Goal: Task Accomplishment & Management: Manage account settings

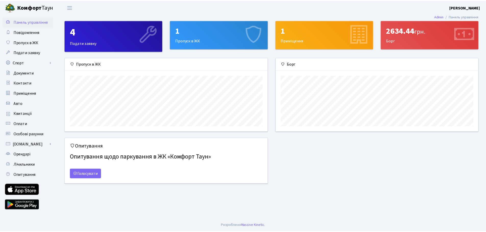
scroll to position [74, 204]
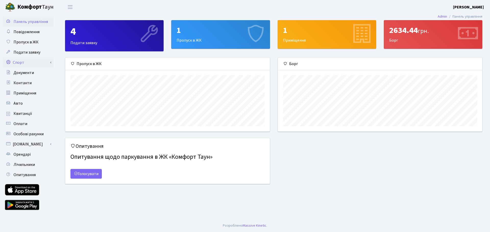
click at [31, 63] on link "Спорт" at bounding box center [28, 62] width 51 height 10
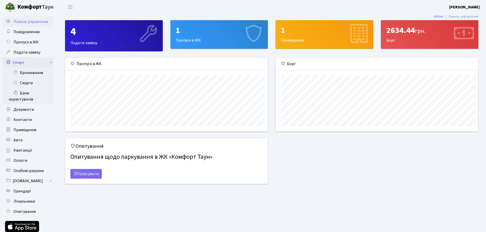
scroll to position [255047, 254919]
click at [31, 75] on link "Бронювання" at bounding box center [28, 73] width 51 height 10
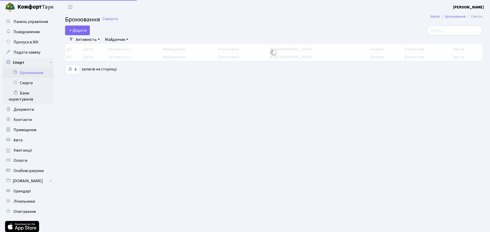
select select "25"
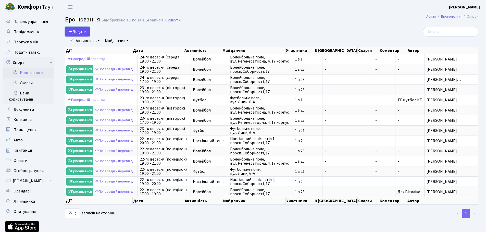
click at [90, 33] on button "Додати" at bounding box center [77, 32] width 25 height 10
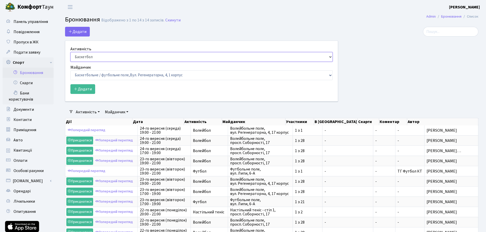
click at [123, 54] on select "Баскетбол Волейбол Йога Катання на роликах Настільний теніс Теніс Футбол Фітнес" at bounding box center [201, 57] width 262 height 10
select select "1"
click at [70, 52] on select "Баскетбол Волейбол Йога Катання на роликах Настільний теніс Теніс Футбол Фітнес" at bounding box center [201, 57] width 262 height 10
click at [126, 75] on select "Баскетбольне / футбольне поле, Вул. Регенераторна, 4, 1 корпус Баскетбольне пол…" at bounding box center [201, 75] width 262 height 10
click at [187, 77] on select "Баскетбольне / футбольне поле, Вул. Регенераторна, 4, 1 корпус Баскетбольне пол…" at bounding box center [201, 75] width 262 height 10
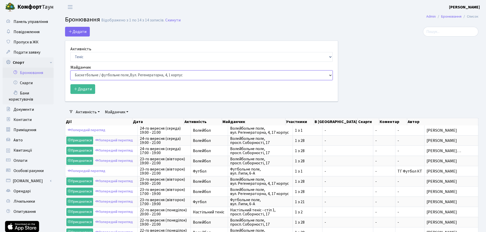
select select "8"
click at [70, 70] on select "Баскетбольне / футбольне поле, Вул. Регенераторна, 4, 1 корпус Баскетбольне пол…" at bounding box center [201, 75] width 262 height 10
click at [92, 91] on button "Додати" at bounding box center [82, 89] width 25 height 10
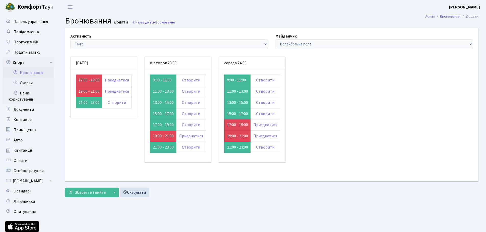
click at [143, 22] on link "Назад до всіх Бронювання" at bounding box center [153, 22] width 43 height 5
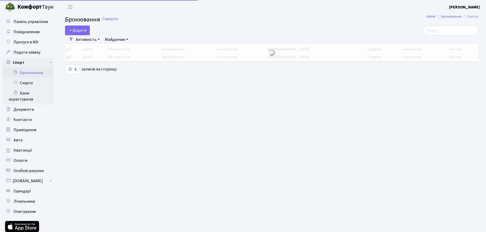
select select "25"
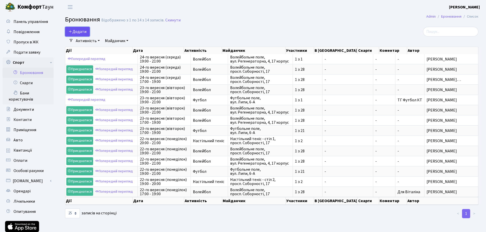
click at [86, 31] on button "Додати" at bounding box center [77, 32] width 25 height 10
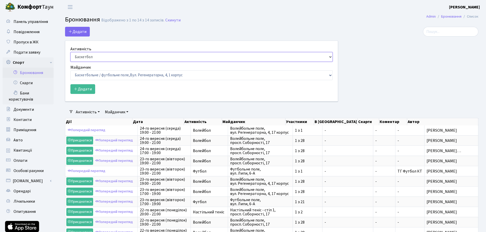
click at [115, 56] on select "Баскетбол Волейбол Йога Катання на роликах Настільний теніс Теніс Футбол Фітнес" at bounding box center [201, 57] width 262 height 10
select select "1"
click at [70, 52] on select "Баскетбол Волейбол Йога Катання на роликах Настільний теніс Теніс Футбол Фітнес" at bounding box center [201, 57] width 262 height 10
click at [116, 79] on select "Баскетбольне / футбольне поле, Вул. Регенераторна, 4, 1 корпус Баскетбольне пол…" at bounding box center [201, 75] width 262 height 10
click at [86, 86] on button "Додати" at bounding box center [82, 89] width 25 height 10
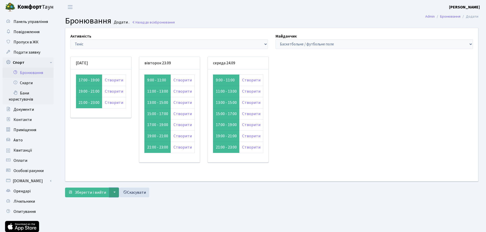
click at [109, 192] on button "▼" at bounding box center [114, 193] width 10 height 10
click at [111, 191] on button "▼" at bounding box center [114, 193] width 10 height 10
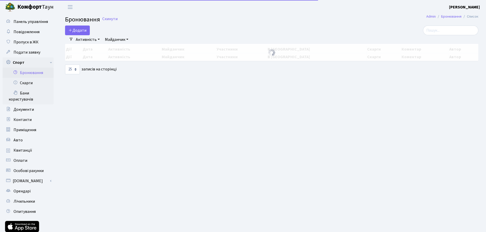
select select "25"
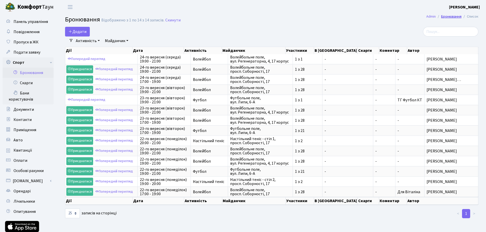
click at [457, 16] on link "Бронювання" at bounding box center [451, 16] width 20 height 5
click at [124, 42] on link "Майданчик" at bounding box center [117, 40] width 28 height 9
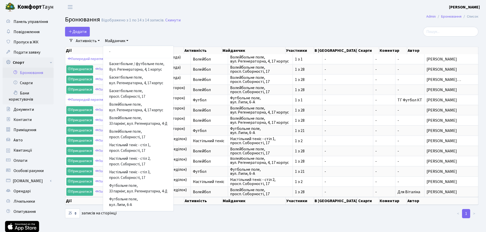
scroll to position [1, 0]
click at [72, 213] on select "10 25 50 100 250 500 1,000" at bounding box center [72, 213] width 15 height 10
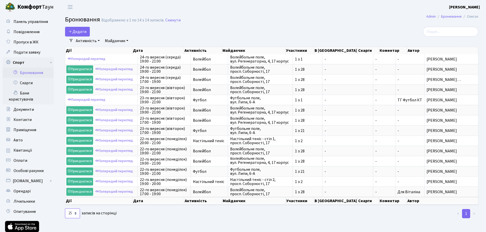
select select "50"
click at [65, 208] on select "10 25 50 100 250 500 1,000" at bounding box center [72, 213] width 15 height 10
click at [74, 29] on button "Додати" at bounding box center [77, 32] width 25 height 10
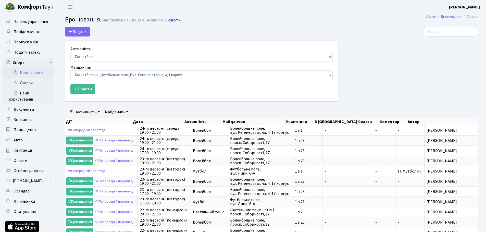
click at [172, 20] on link "Скинути" at bounding box center [172, 20] width 15 height 5
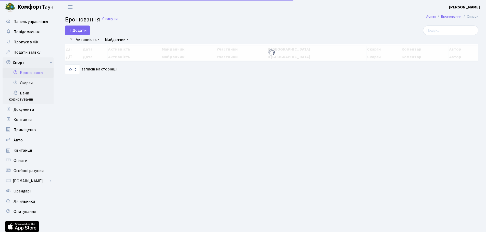
select select "25"
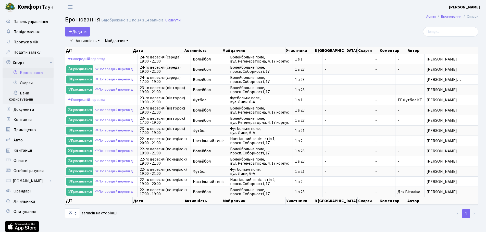
click at [90, 40] on link "Активність" at bounding box center [88, 40] width 28 height 9
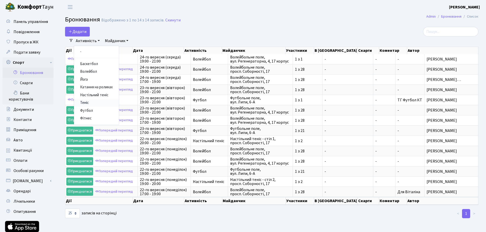
click at [88, 103] on link "Теніс" at bounding box center [96, 103] width 45 height 8
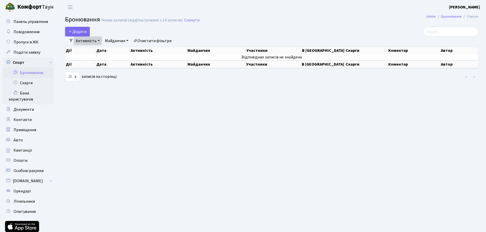
click at [119, 40] on link "Майданчик" at bounding box center [117, 40] width 28 height 9
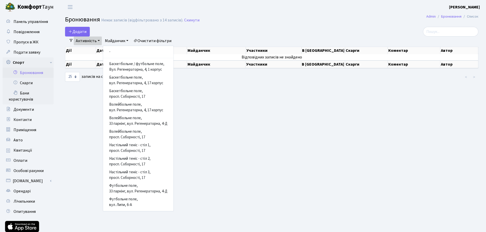
click at [195, 123] on main "Admin Бронювання Список Бронювання Немає записів (відфільтровано з 14 записів).…" at bounding box center [271, 134] width 429 height 240
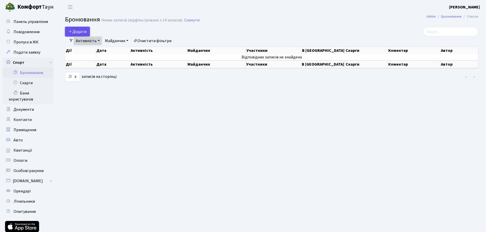
click at [87, 32] on button "Додати" at bounding box center [77, 32] width 25 height 10
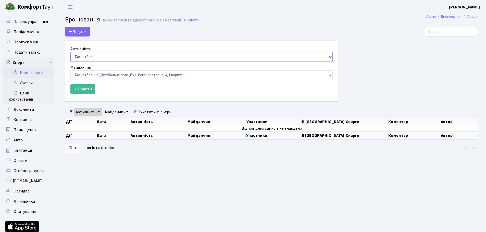
click at [110, 58] on select "Баскетбол Волейбол Йога Катання на роликах Настільний теніс Теніс Футбол Фітнес" at bounding box center [201, 57] width 262 height 10
click at [70, 52] on select "Баскетбол Волейбол Йога Катання на роликах Настільний теніс Теніс Футбол Фітнес" at bounding box center [201, 57] width 262 height 10
click at [111, 78] on select "Баскетбольне / футбольне поле, Вул. Регенераторна, 4, 1 корпус Баскетбольне пол…" at bounding box center [201, 75] width 262 height 10
click at [186, 22] on link "Скинути" at bounding box center [191, 20] width 15 height 5
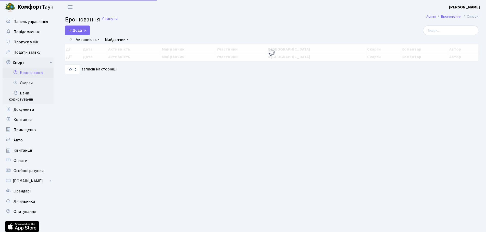
select select "25"
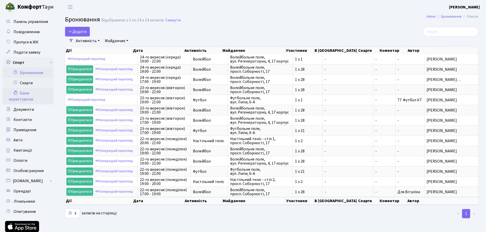
click at [25, 92] on link "Бани користувачів" at bounding box center [28, 96] width 51 height 16
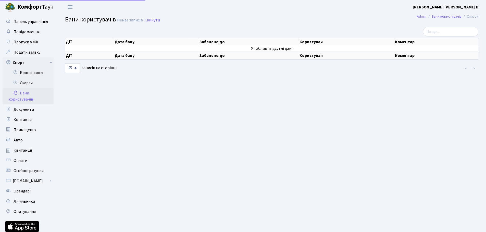
select select "25"
click at [30, 85] on link "Скарги" at bounding box center [28, 83] width 51 height 10
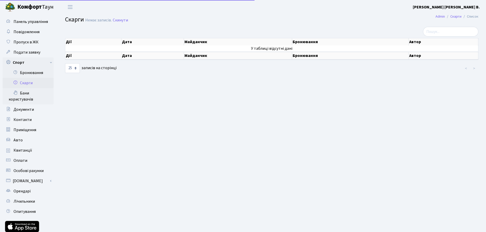
select select "25"
click at [33, 76] on link "Бронювання" at bounding box center [28, 73] width 51 height 10
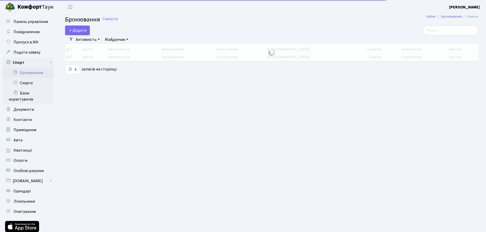
select select "25"
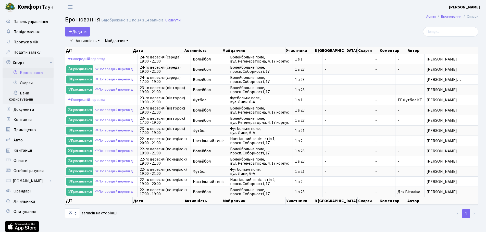
click at [123, 42] on link "Майданчик" at bounding box center [117, 40] width 28 height 9
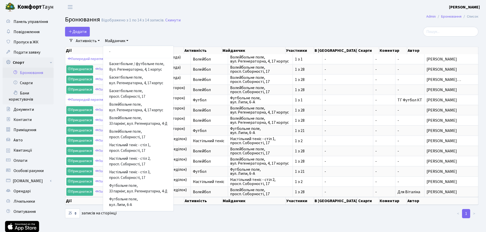
click at [123, 42] on link "Майданчик" at bounding box center [117, 40] width 28 height 9
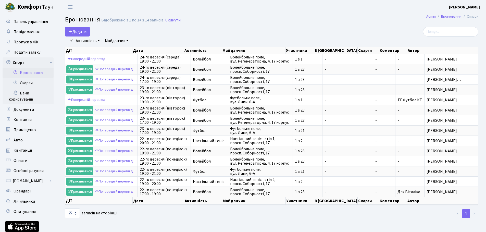
click at [97, 43] on link "Активність" at bounding box center [88, 40] width 28 height 9
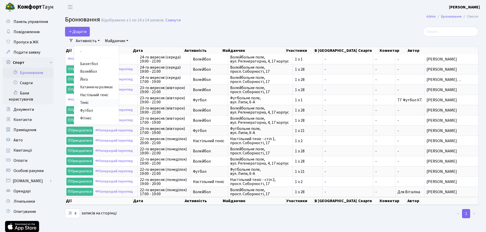
click at [89, 104] on link "Теніс" at bounding box center [96, 103] width 45 height 8
